Goal: Transaction & Acquisition: Purchase product/service

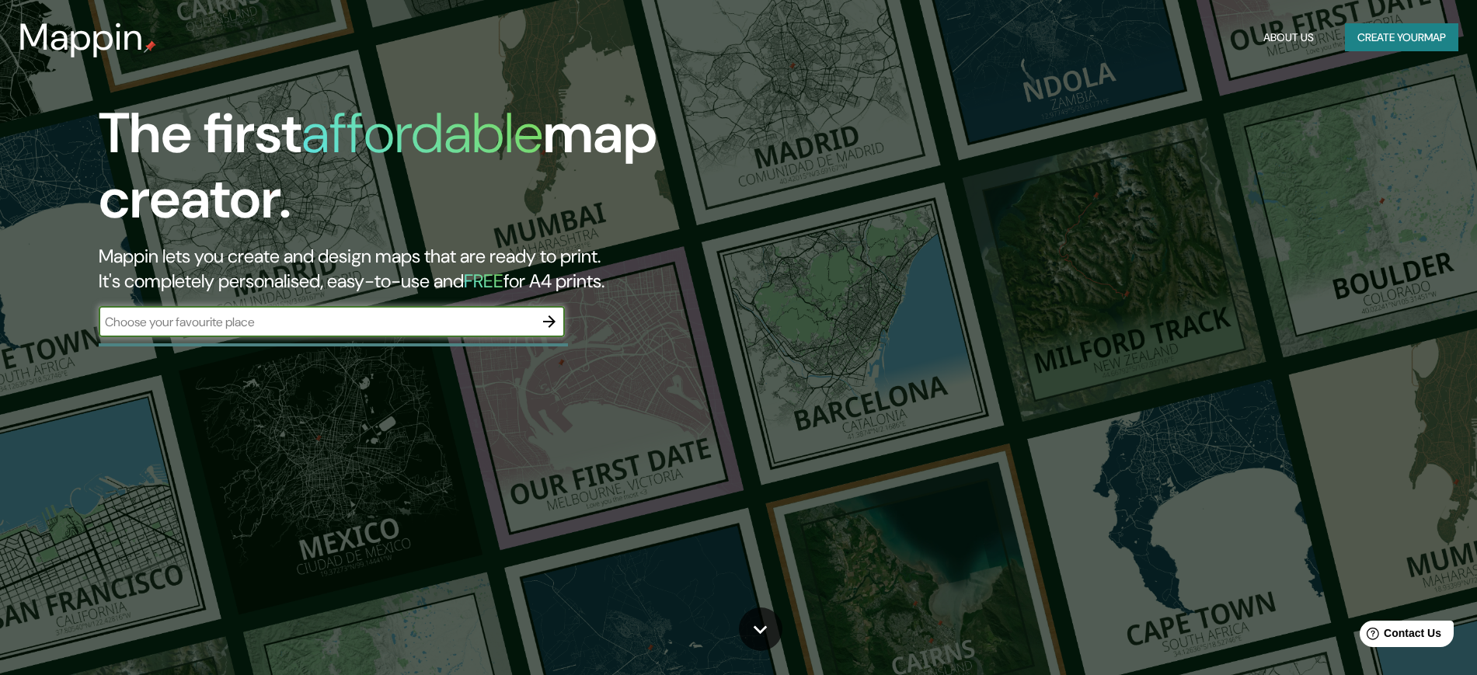
click at [552, 319] on icon "button" at bounding box center [549, 321] width 12 height 12
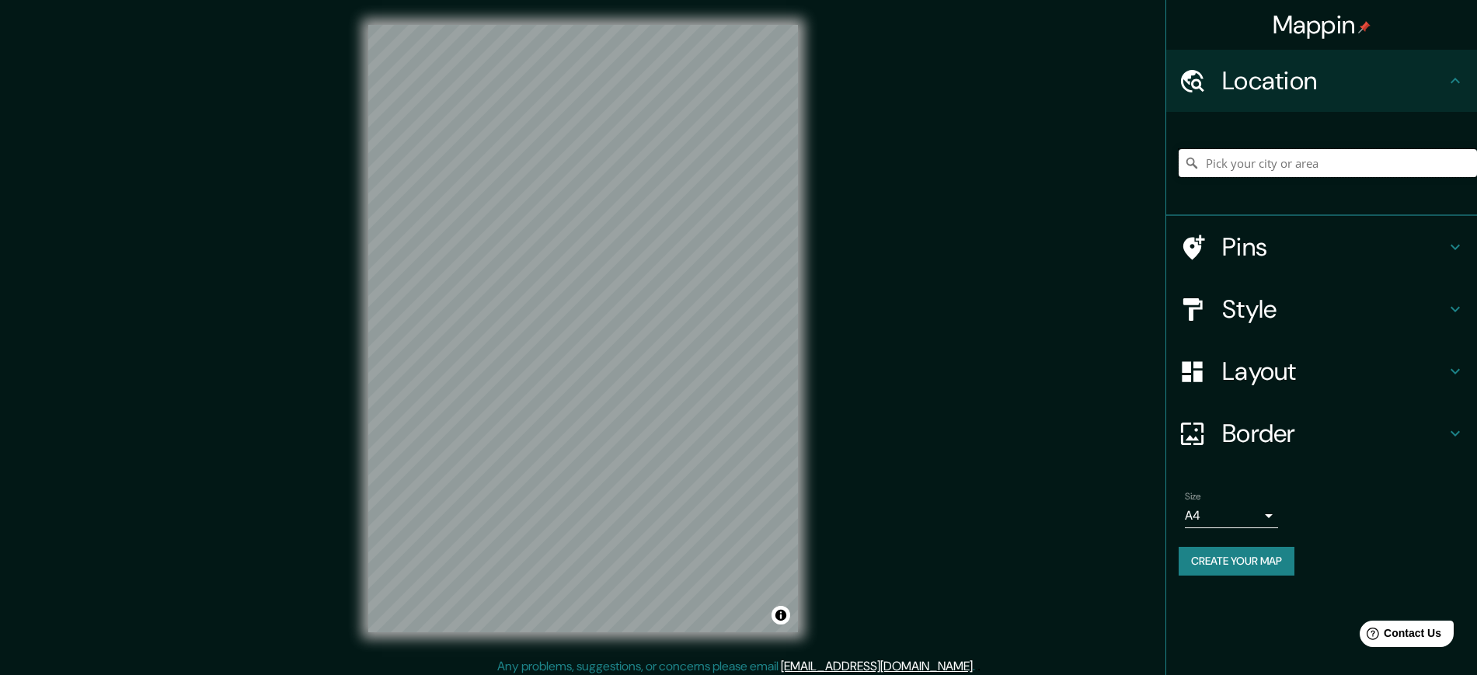
click at [1356, 170] on input "Pick your city or area" at bounding box center [1328, 163] width 298 height 28
click at [1305, 151] on input "Pick your city or area" at bounding box center [1328, 163] width 298 height 28
click at [1300, 177] on div at bounding box center [1328, 163] width 298 height 78
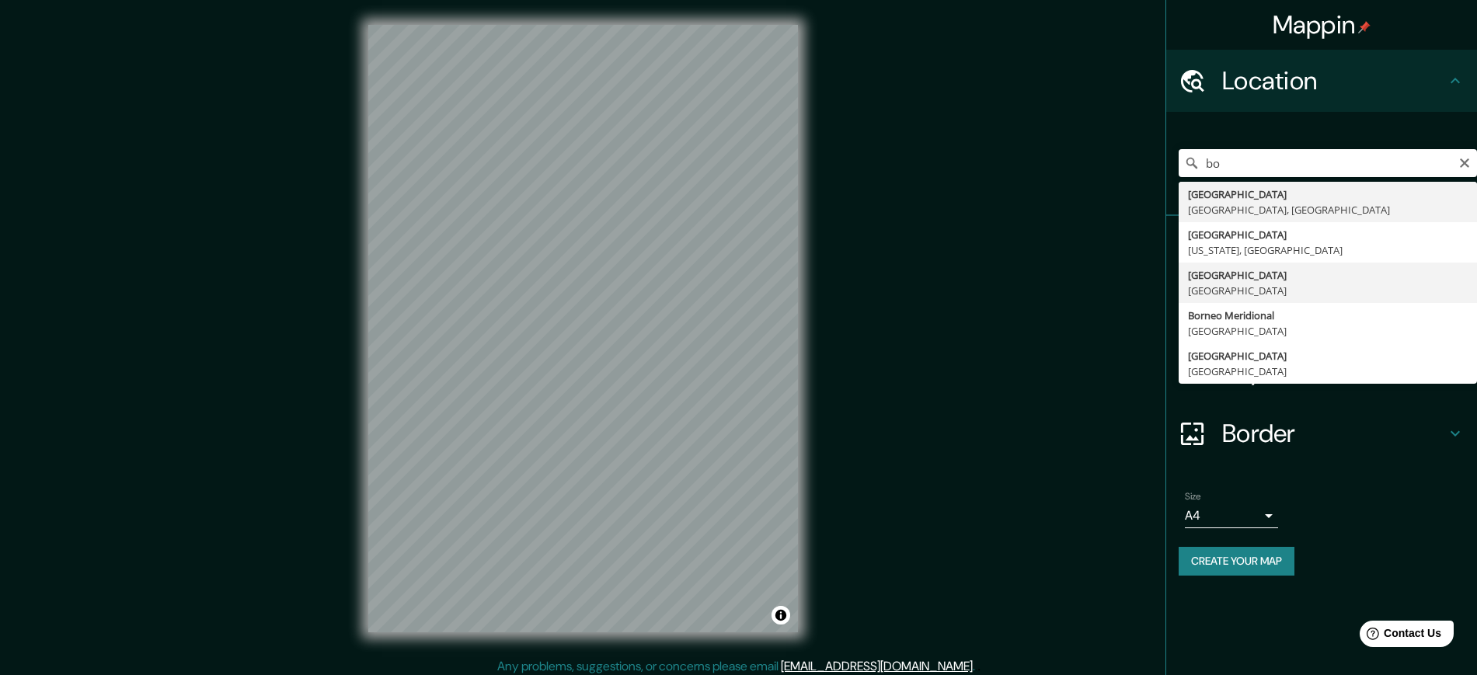
type input "[GEOGRAPHIC_DATA], [GEOGRAPHIC_DATA]"
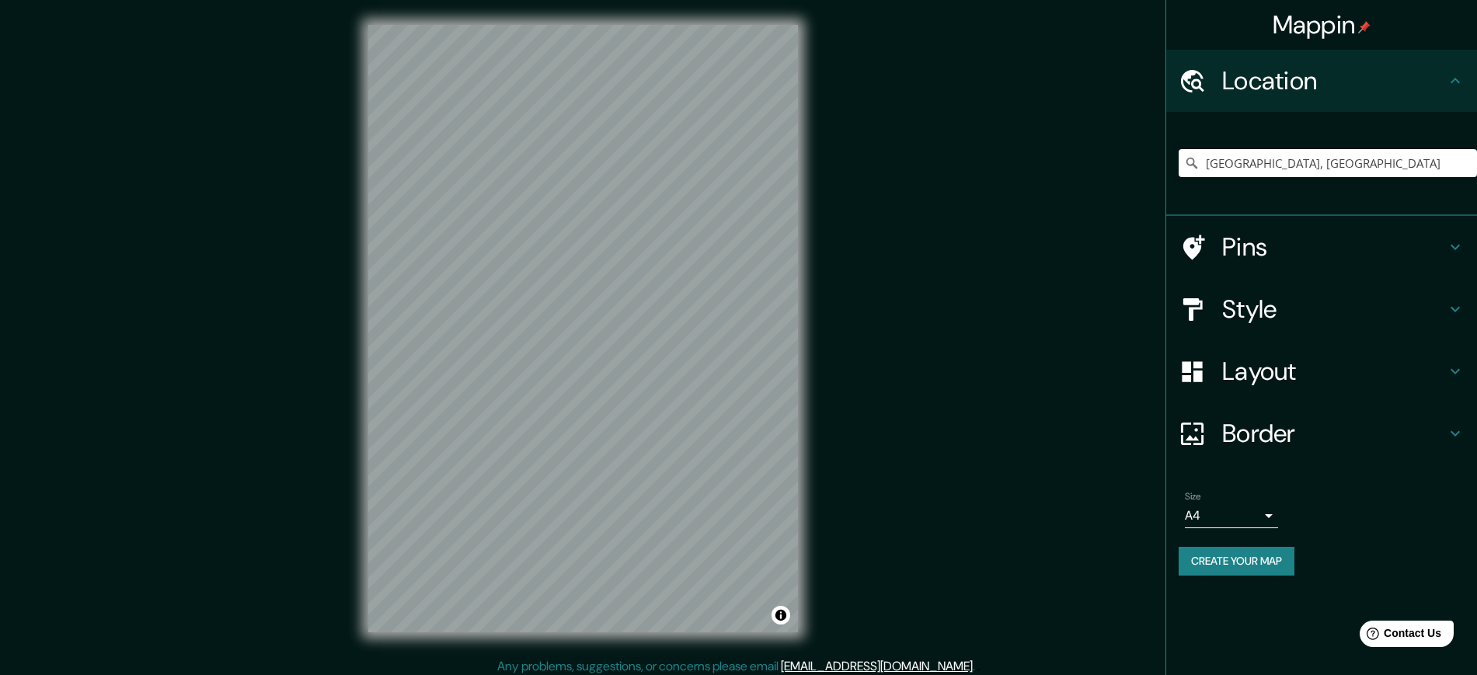
click at [1282, 319] on h4 "Style" at bounding box center [1334, 309] width 224 height 31
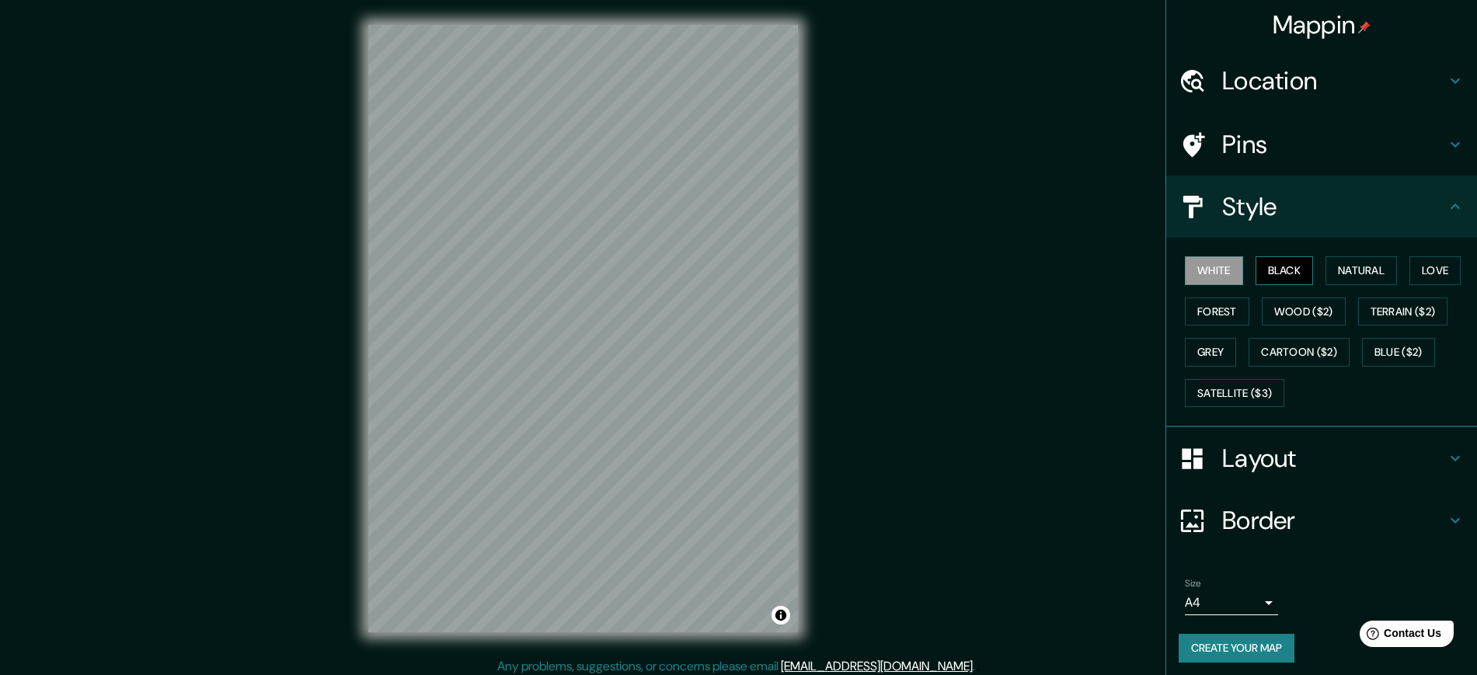
click at [1264, 267] on button "Black" at bounding box center [1284, 270] width 58 height 29
click at [1361, 270] on button "Natural" at bounding box center [1360, 270] width 71 height 29
click at [1358, 302] on button "Terrain ($2)" at bounding box center [1403, 312] width 90 height 29
click at [1203, 301] on button "Forest" at bounding box center [1217, 312] width 64 height 29
click at [1034, 106] on div "Mappin Location [GEOGRAPHIC_DATA], [GEOGRAPHIC_DATA] Pins Style White Black Nat…" at bounding box center [738, 341] width 1477 height 682
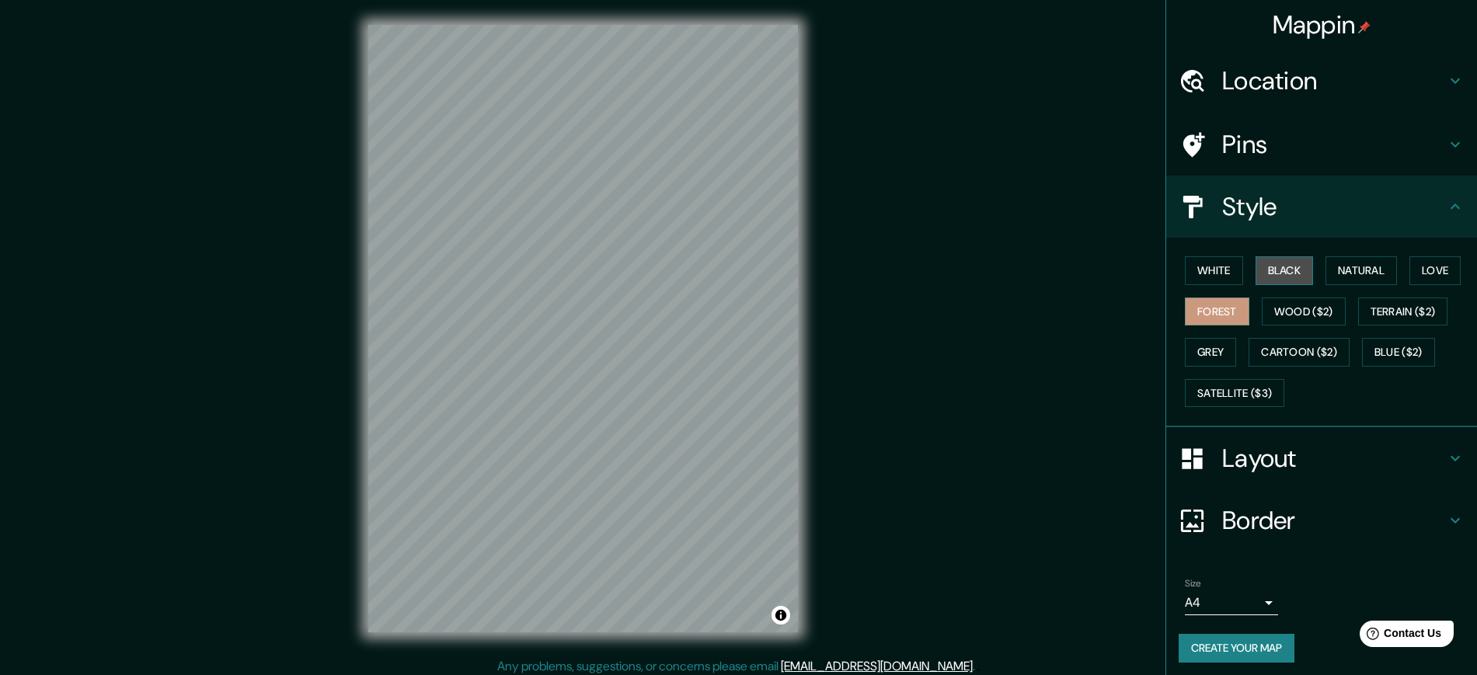
click at [1267, 272] on button "Black" at bounding box center [1284, 270] width 58 height 29
click at [1298, 301] on button "Wood ($2)" at bounding box center [1304, 312] width 84 height 29
click at [1185, 310] on button "Forest" at bounding box center [1217, 312] width 64 height 29
